Goal: Task Accomplishment & Management: Manage account settings

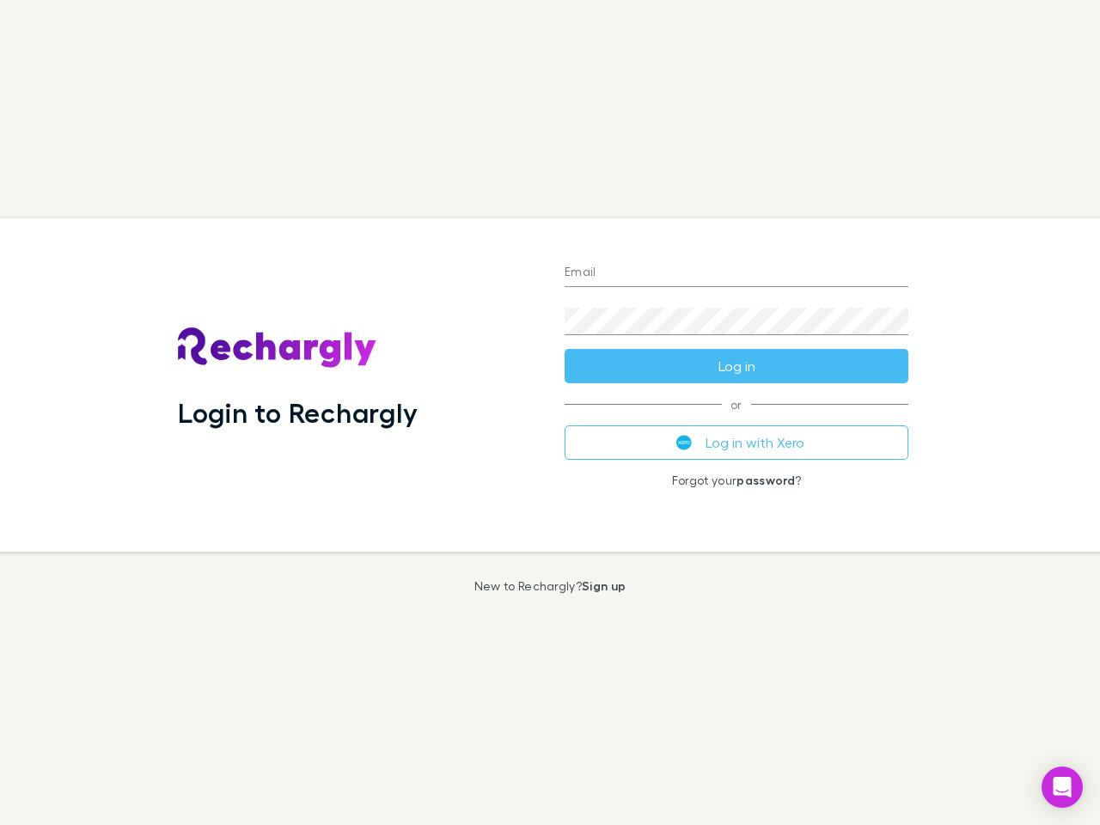
click at [550, 413] on div "Login to Rechargly" at bounding box center [357, 384] width 387 height 333
click at [737, 273] on input "Email" at bounding box center [737, 274] width 344 height 28
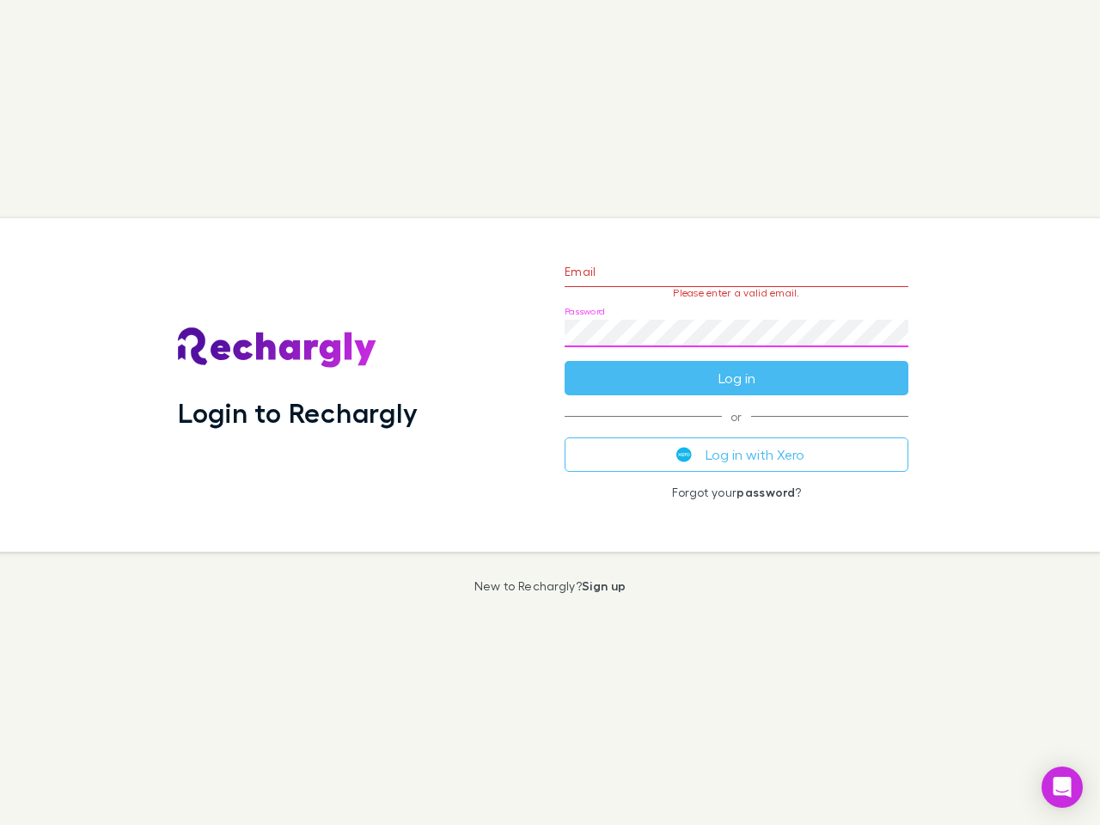
click at [737, 366] on form "Email Please enter a valid email. Password Log in" at bounding box center [737, 321] width 344 height 150
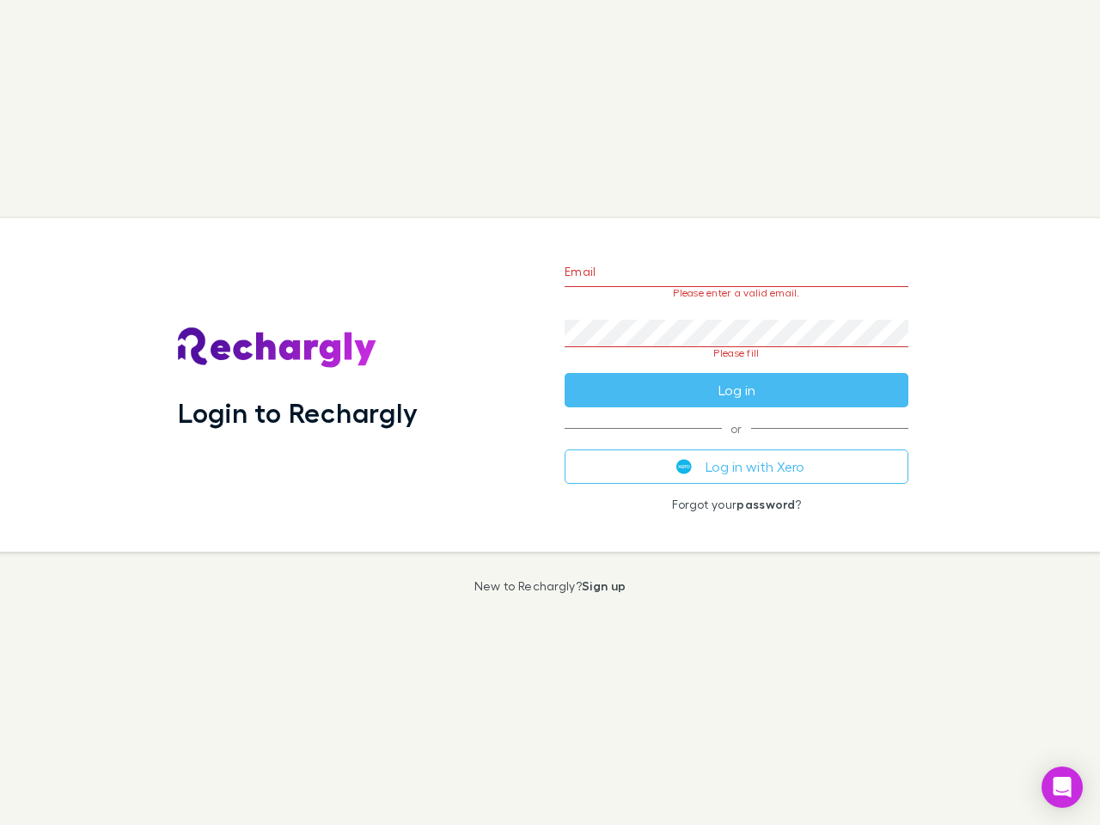
click at [737, 443] on div "Email Please enter a valid email. Password Please fill Log in or Log in with Xe…" at bounding box center [736, 384] width 371 height 333
click at [1062, 787] on icon "Open Intercom Messenger" at bounding box center [1063, 787] width 18 height 21
